Goal: Information Seeking & Learning: Learn about a topic

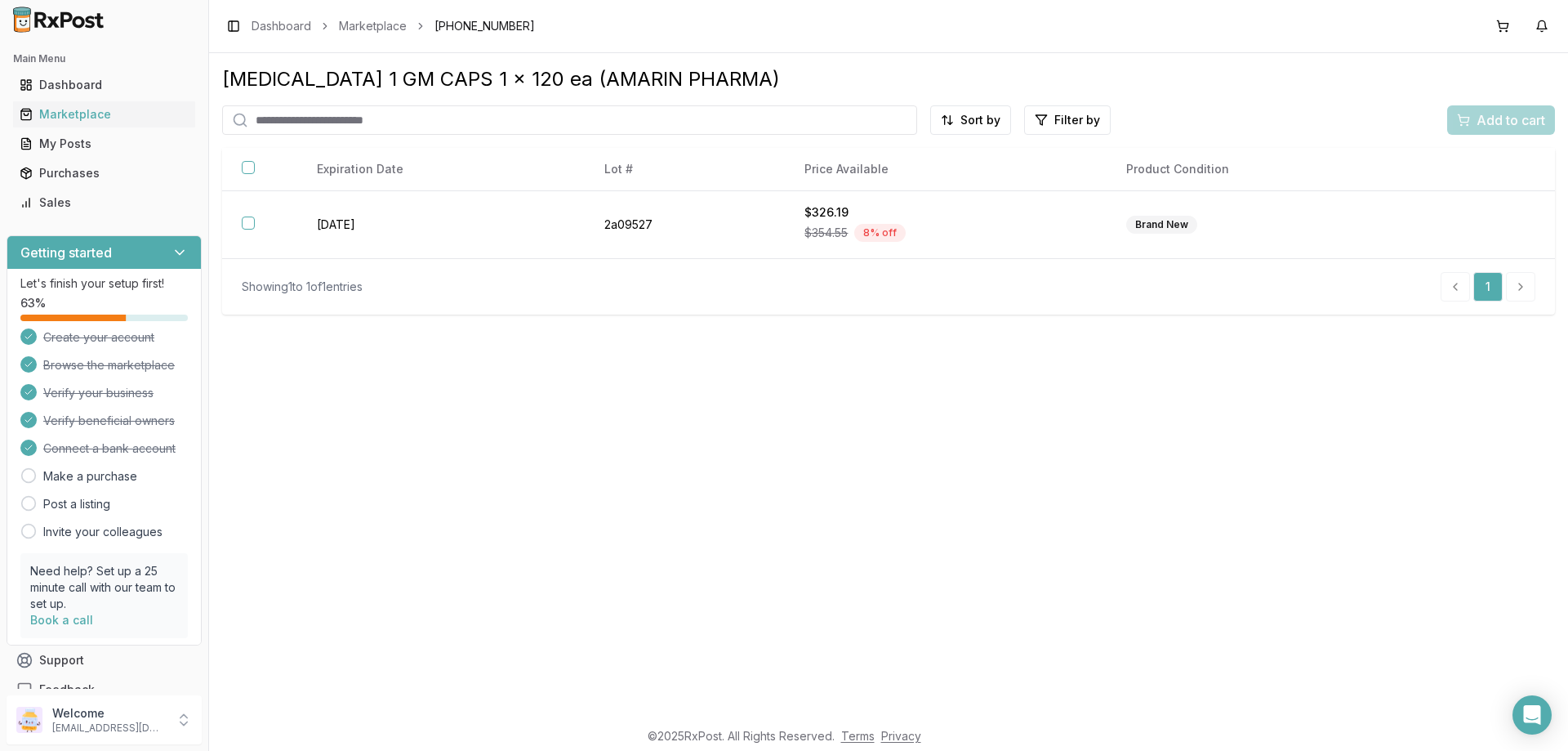
click at [284, 120] on input "search" at bounding box center [569, 120] width 695 height 29
paste input "**********"
type input "**********"
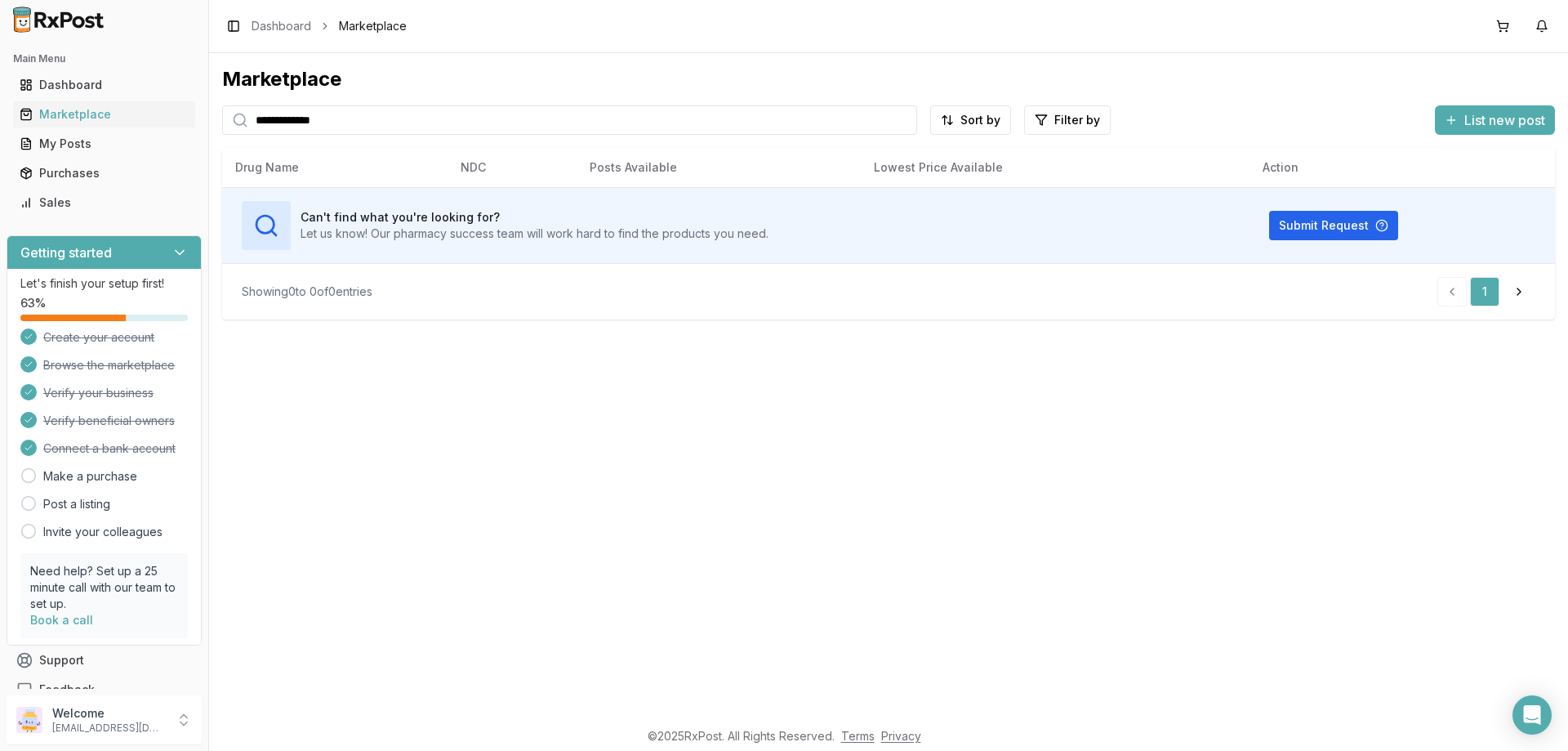
click at [903, 117] on input "**********" at bounding box center [569, 120] width 695 height 29
click at [834, 117] on input "search" at bounding box center [569, 120] width 695 height 29
type input "*"
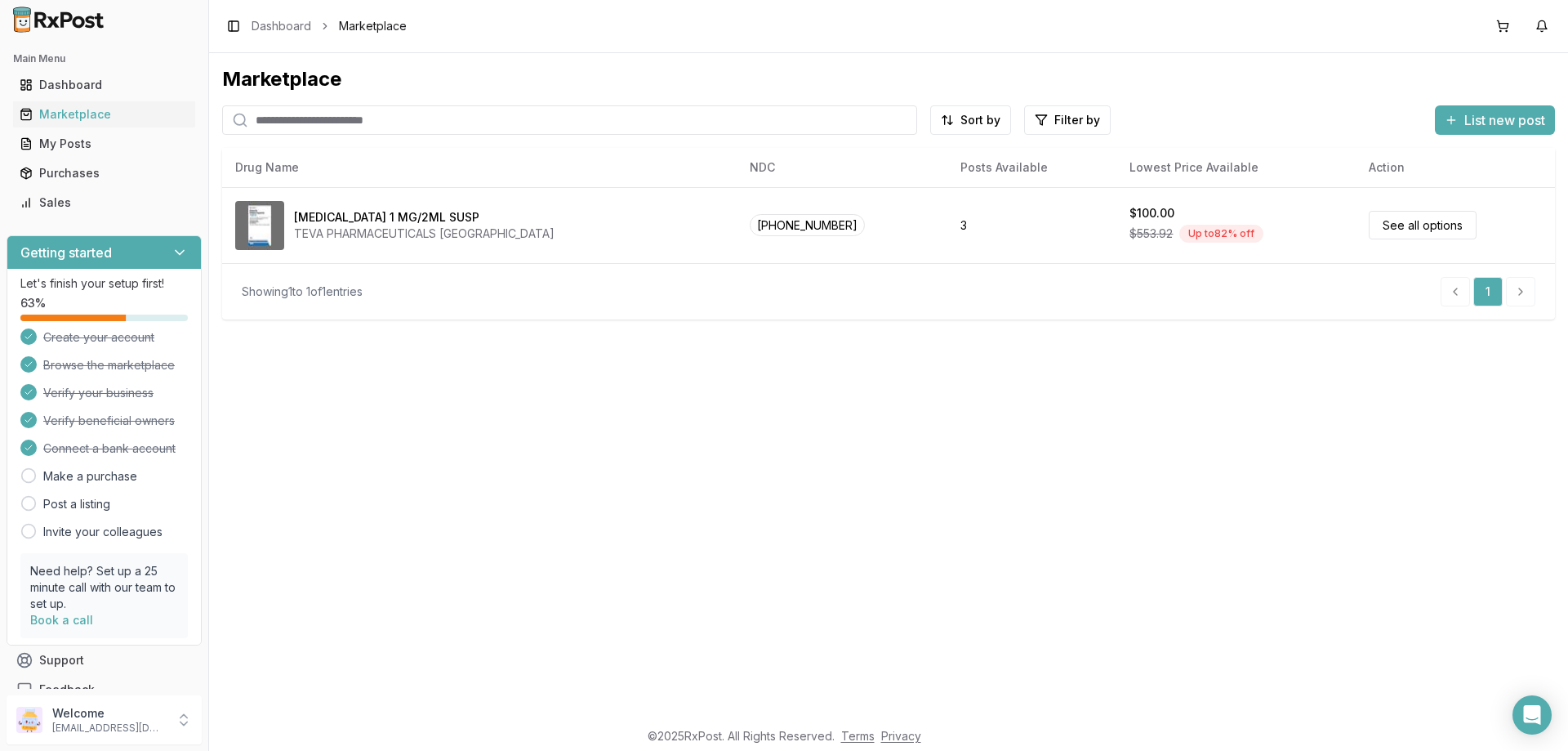
click at [510, 498] on div "Marketplace Sort by Filter by List new post Drug Name NDC Posts Available Lowes…" at bounding box center [888, 386] width 1358 height 665
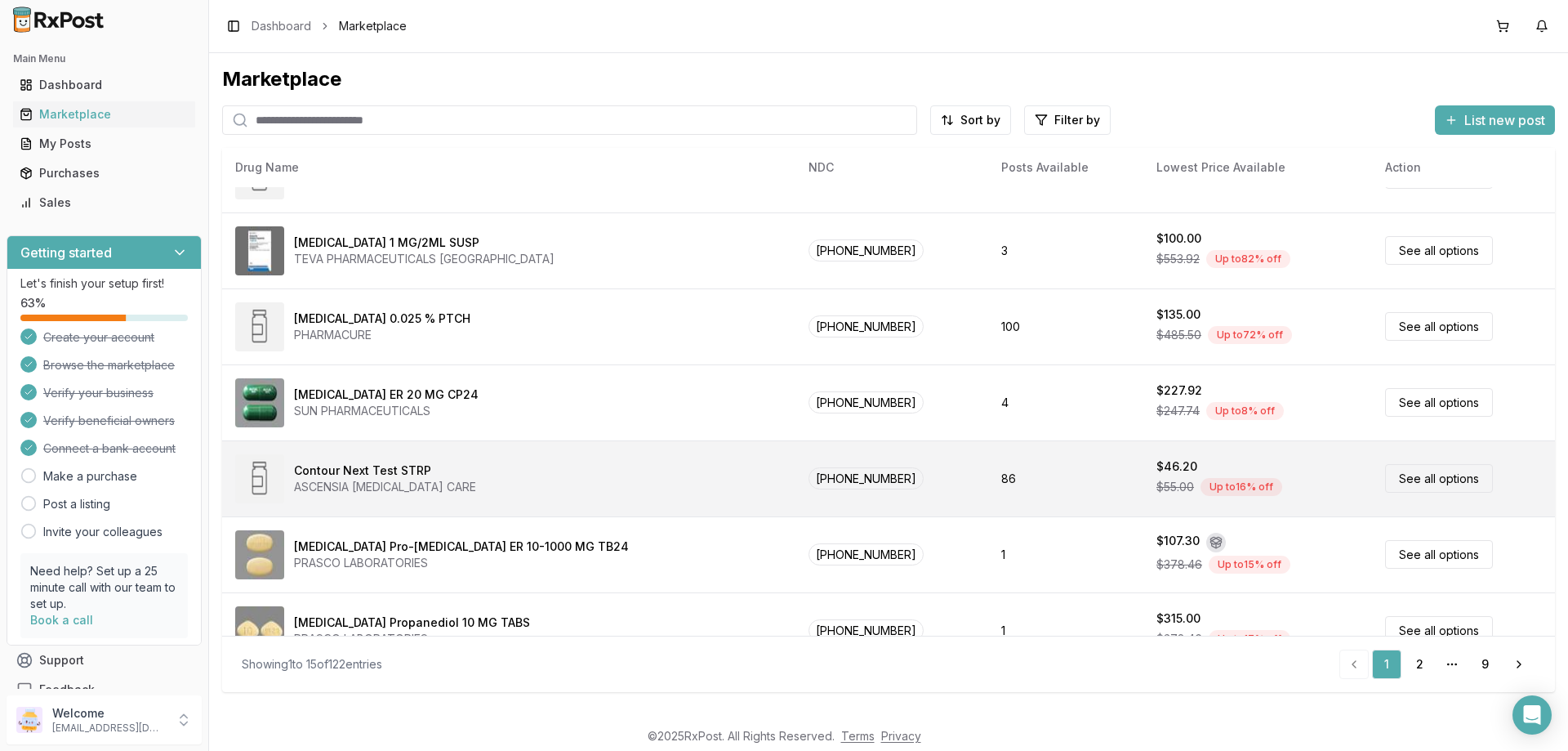
scroll to position [691, 0]
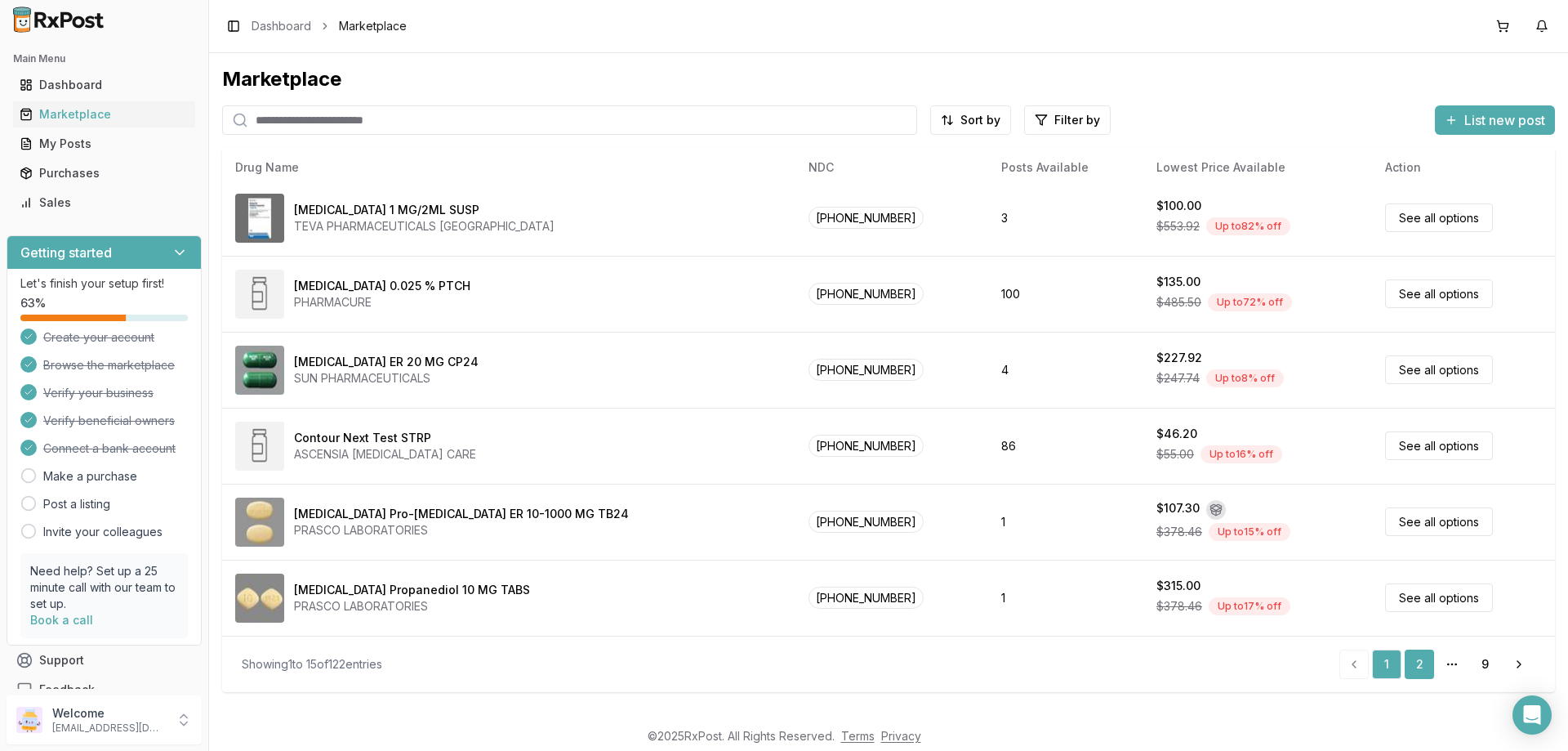
click at [1418, 665] on link "2" at bounding box center [1419, 664] width 29 height 29
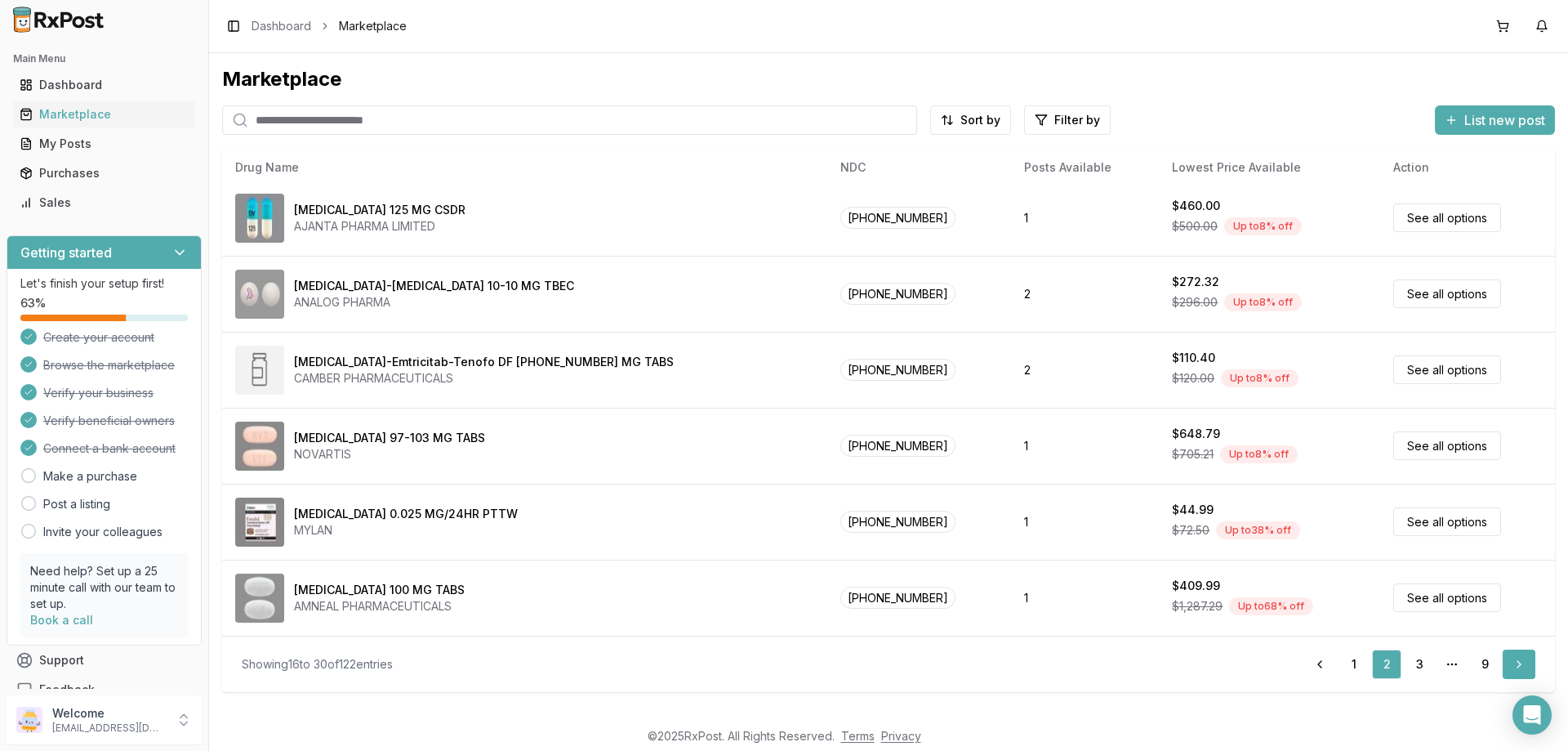
click at [1510, 665] on link "Next" at bounding box center [1519, 664] width 33 height 29
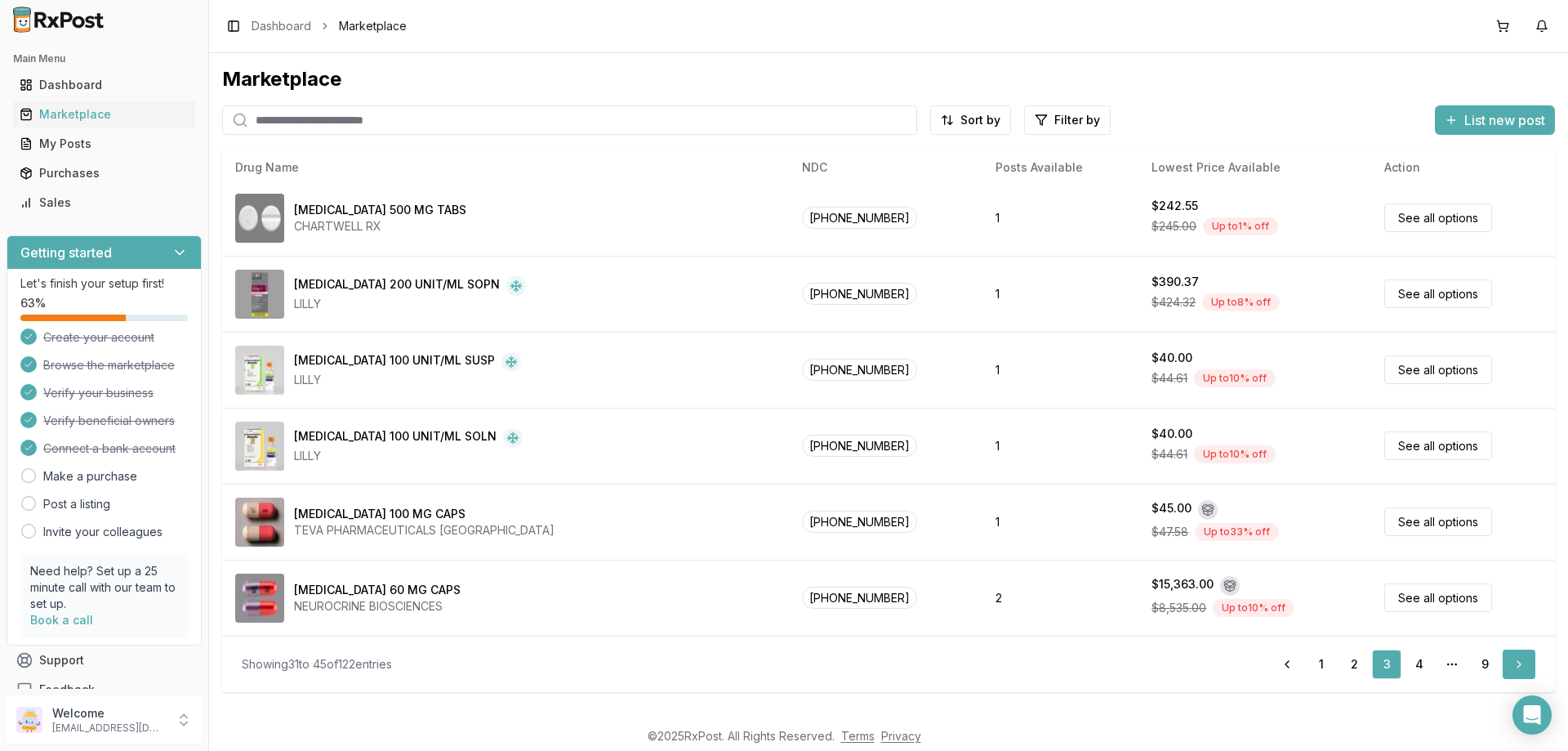
click at [1510, 658] on link "Next" at bounding box center [1519, 664] width 33 height 29
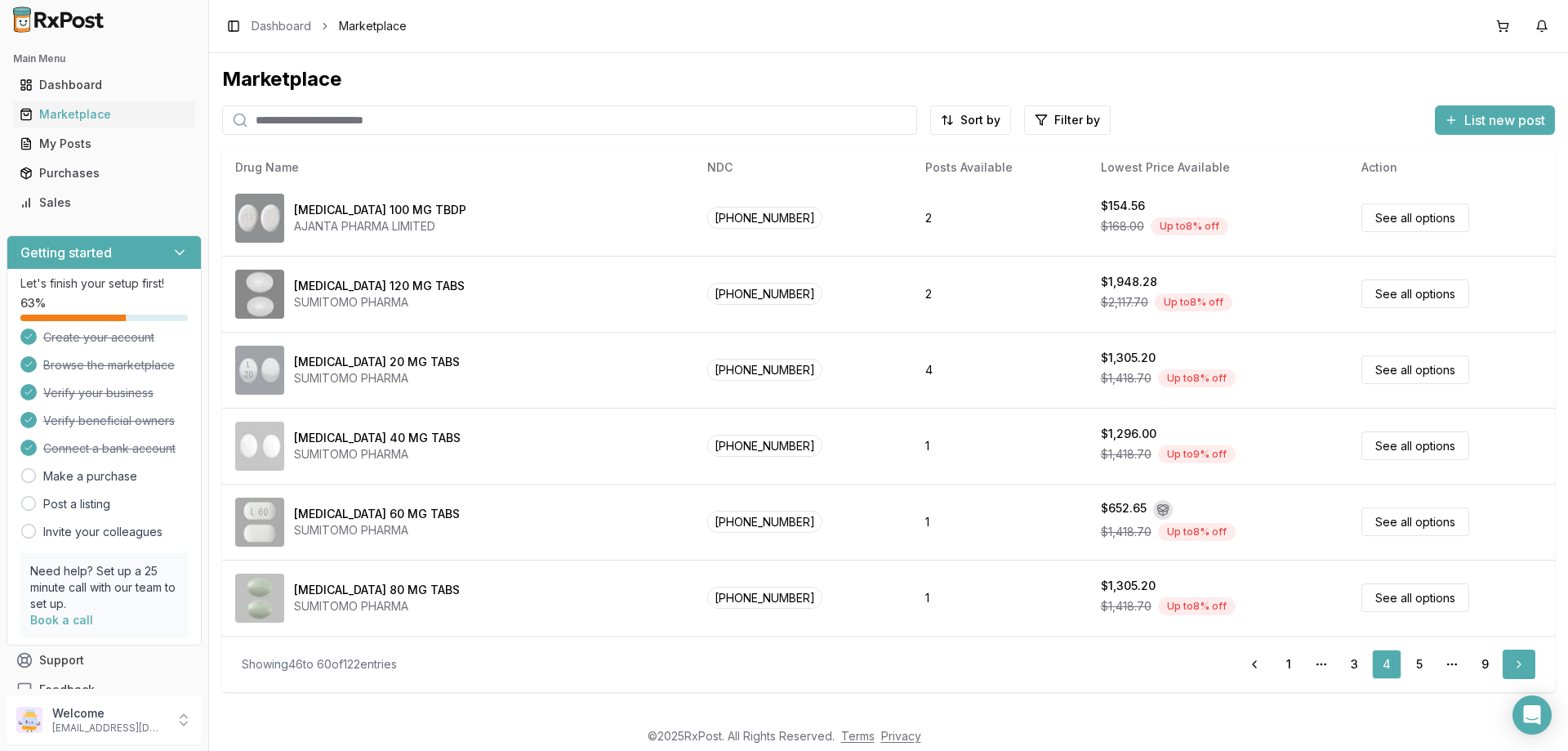
click at [1512, 664] on link "Next" at bounding box center [1519, 664] width 33 height 29
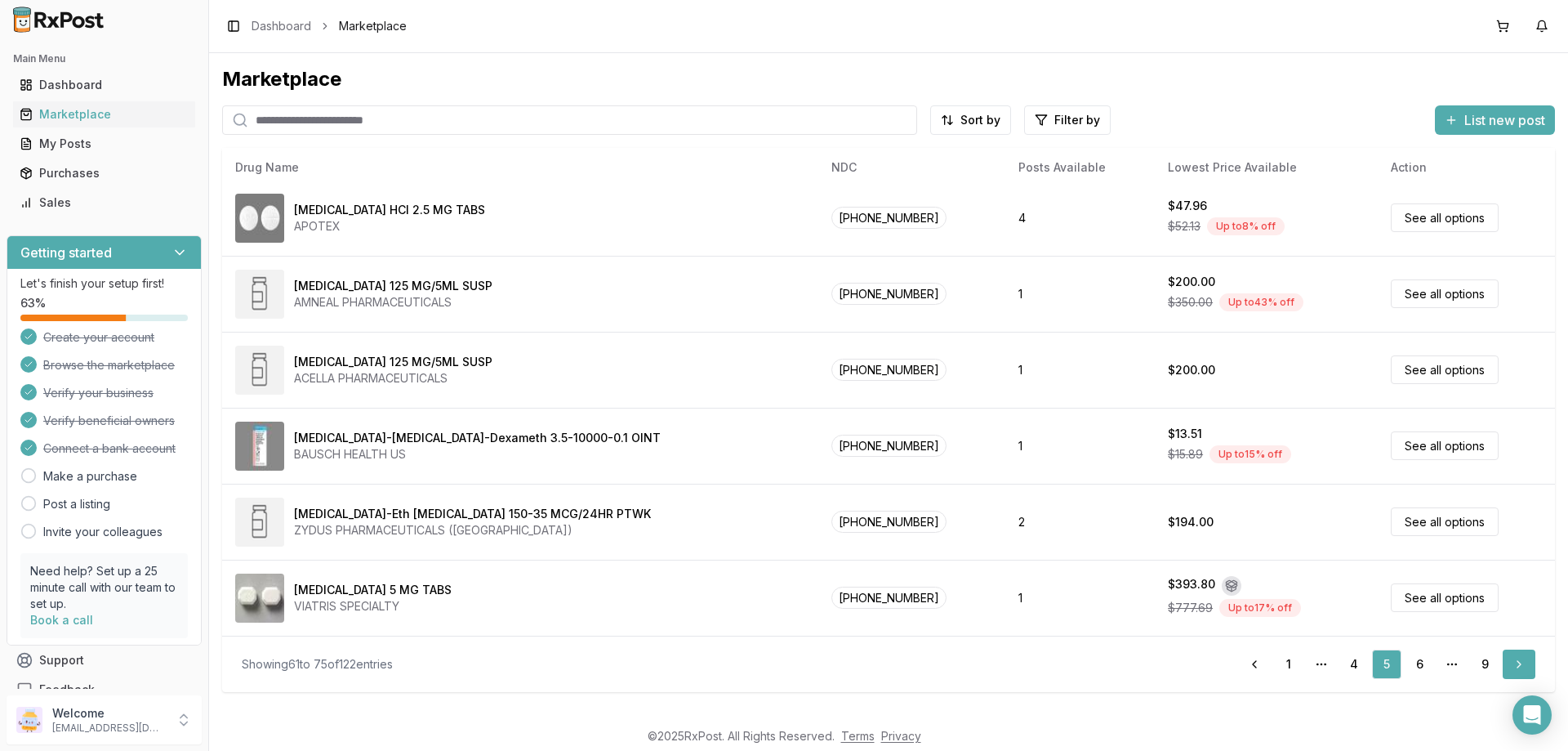
click at [1514, 669] on link "Next" at bounding box center [1519, 664] width 33 height 29
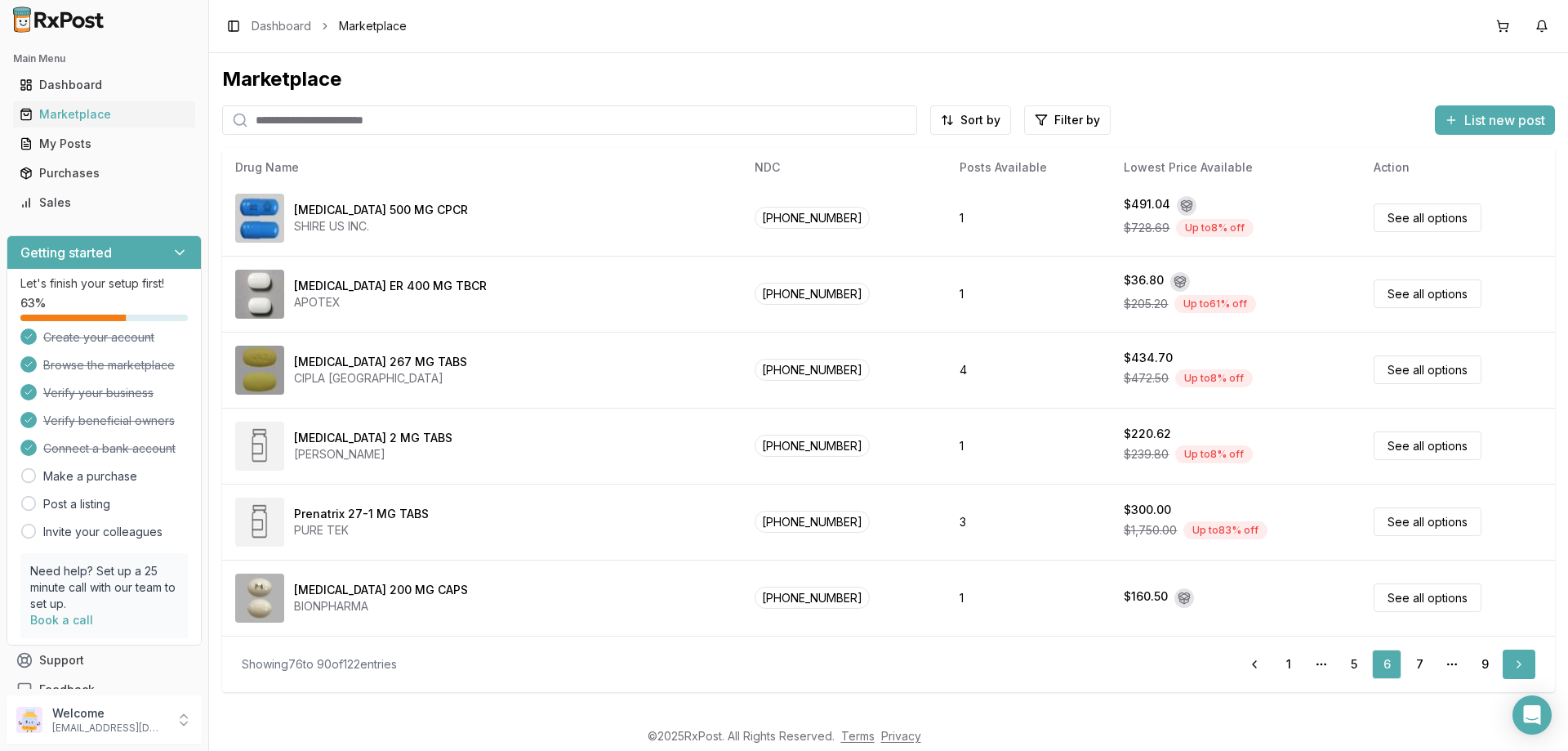
click at [1518, 672] on link "Next" at bounding box center [1519, 664] width 33 height 29
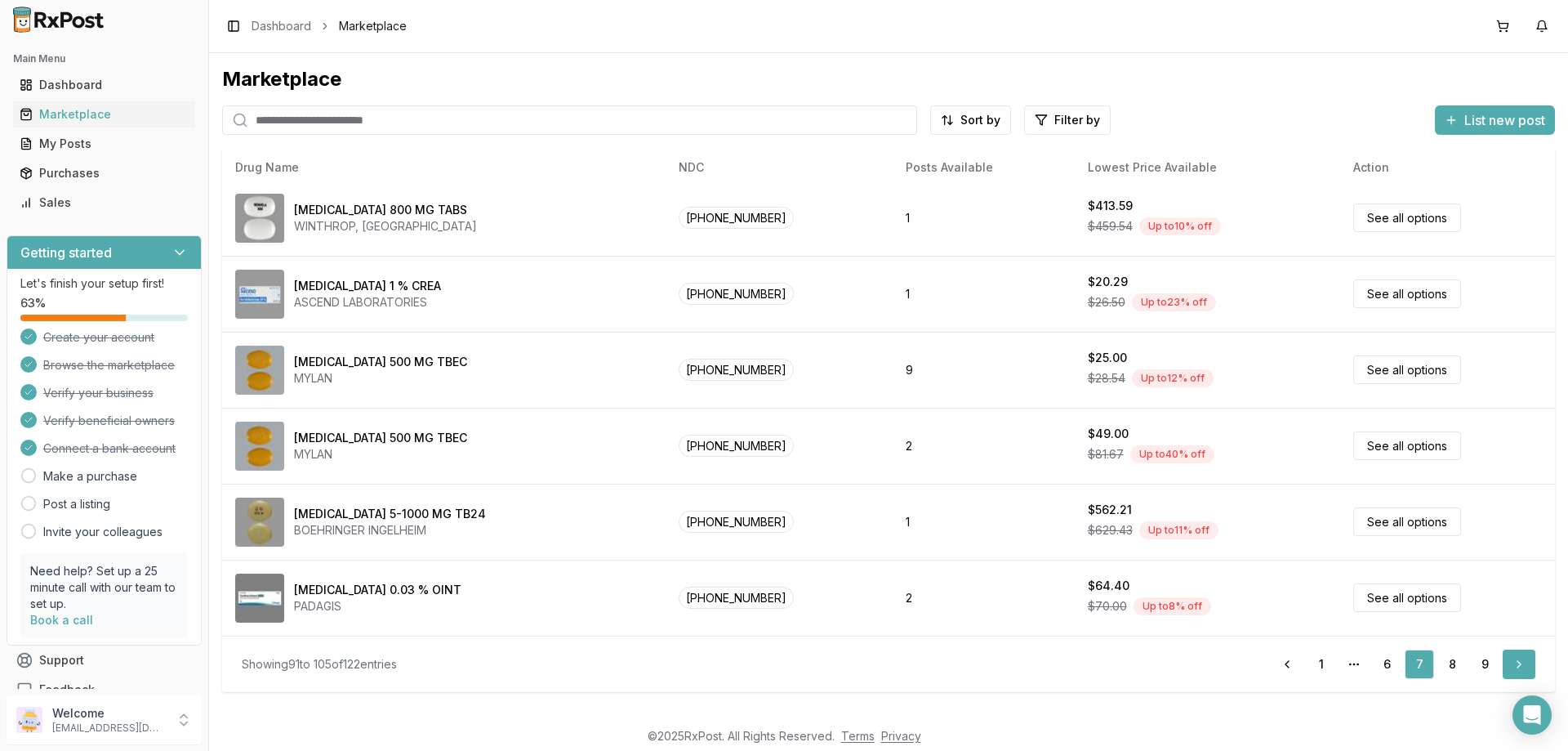
click at [1515, 665] on link "Next" at bounding box center [1519, 664] width 33 height 29
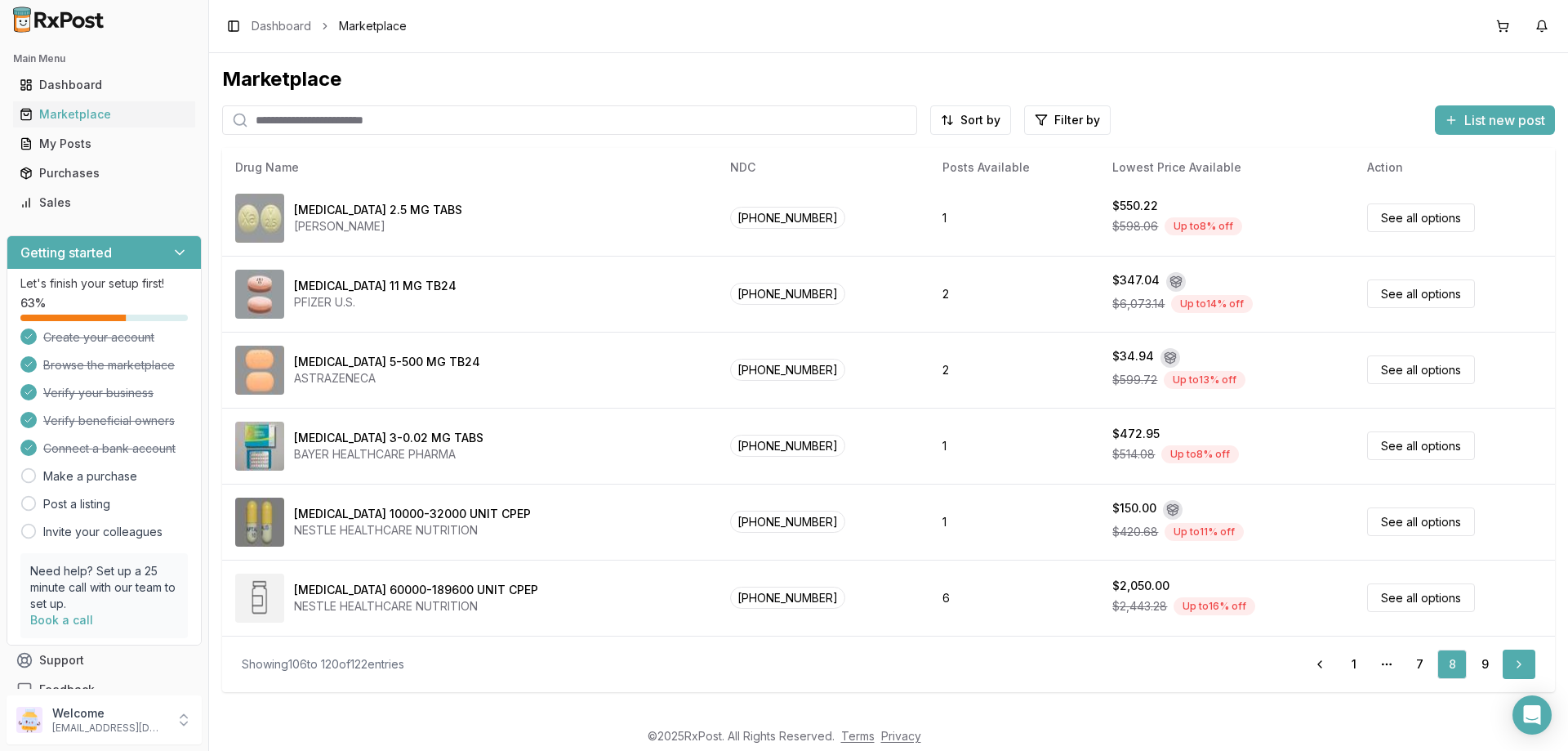
click at [1510, 662] on link "Next" at bounding box center [1519, 664] width 33 height 29
